Goal: Communication & Community: Answer question/provide support

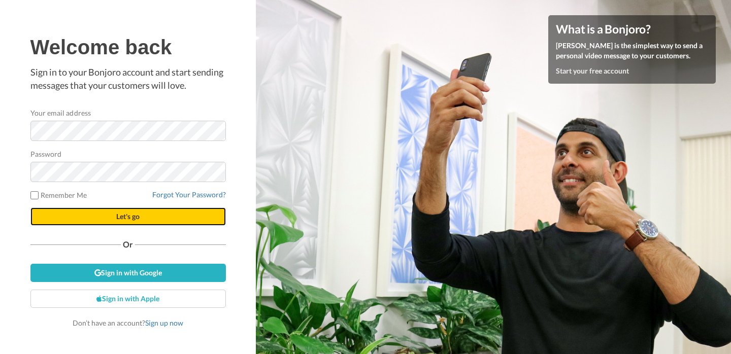
click at [130, 215] on span "Let's go" at bounding box center [127, 216] width 23 height 9
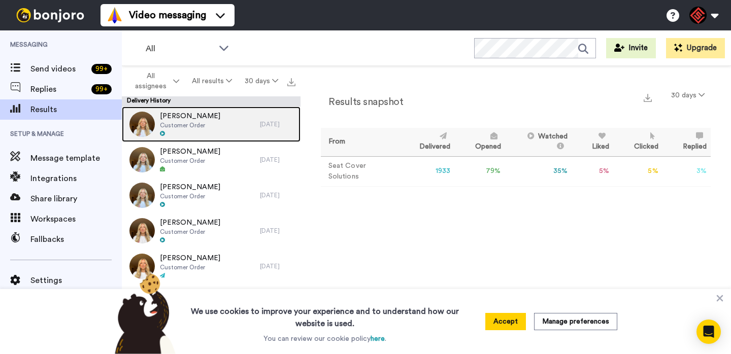
drag, startPoint x: 210, startPoint y: 126, endPoint x: 230, endPoint y: 132, distance: 20.6
click at [210, 126] on div "Peter B Ripley Customer Order" at bounding box center [191, 125] width 138 height 36
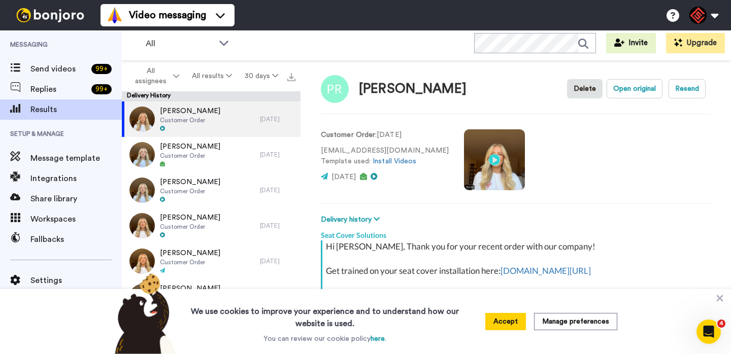
click at [464, 162] on video at bounding box center [494, 159] width 61 height 61
click at [466, 166] on video at bounding box center [494, 159] width 61 height 61
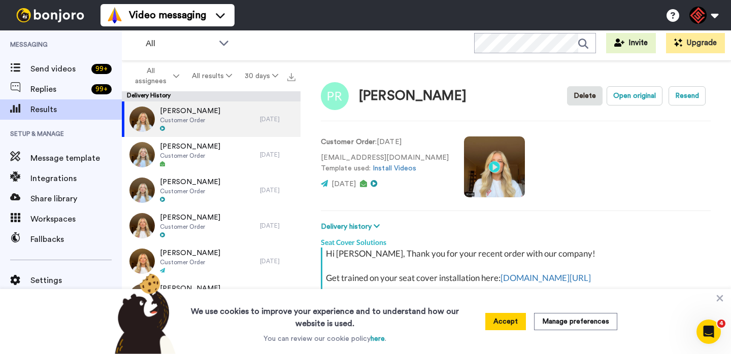
click at [464, 179] on video at bounding box center [494, 166] width 61 height 61
click at [464, 177] on video at bounding box center [494, 166] width 61 height 61
click at [64, 84] on span "Replies" at bounding box center [58, 89] width 57 height 12
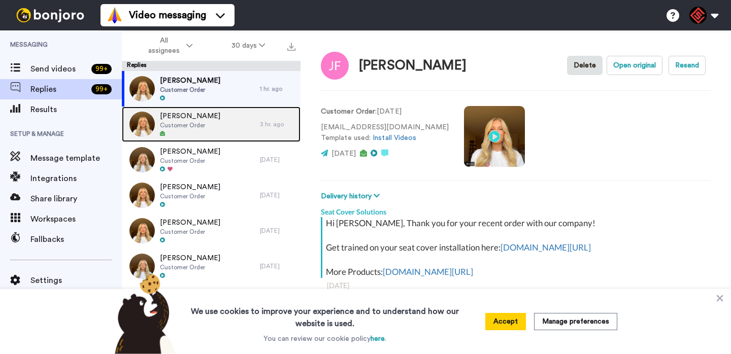
click at [210, 127] on div "Scott Smathers Customer Order" at bounding box center [191, 125] width 138 height 36
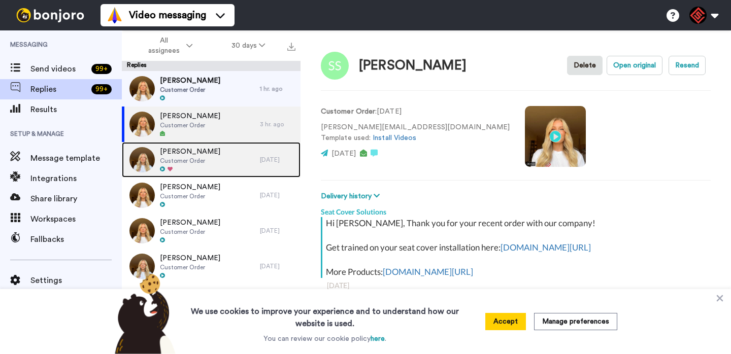
click at [213, 160] on span "Customer Order" at bounding box center [190, 161] width 60 height 8
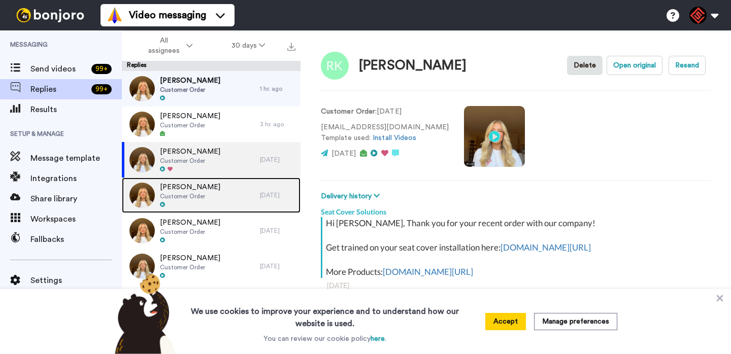
click at [207, 191] on span "Jason Sheridan" at bounding box center [190, 187] width 60 height 10
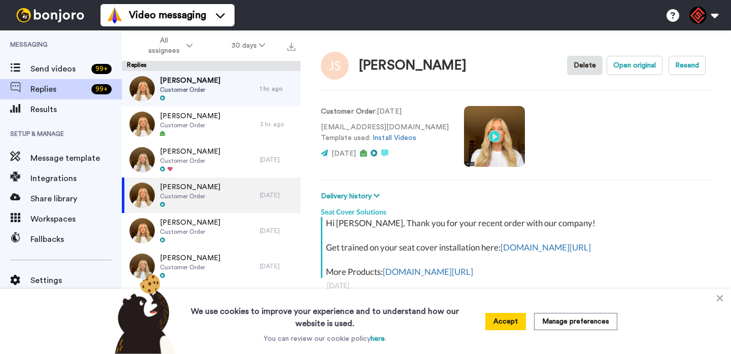
click at [464, 138] on video at bounding box center [494, 136] width 61 height 61
click at [465, 148] on video at bounding box center [494, 136] width 61 height 61
type textarea "x"
